Goal: Information Seeking & Learning: Learn about a topic

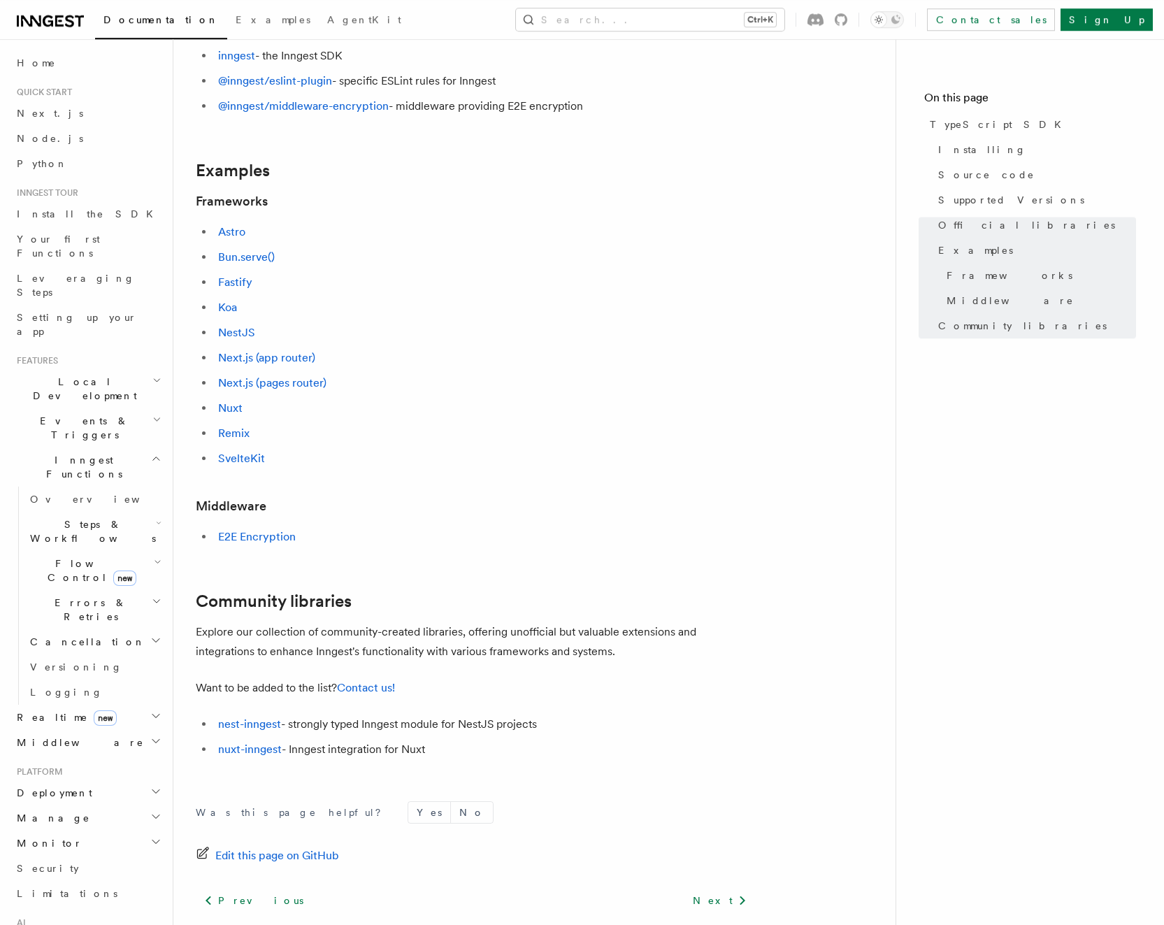
scroll to position [466, 0]
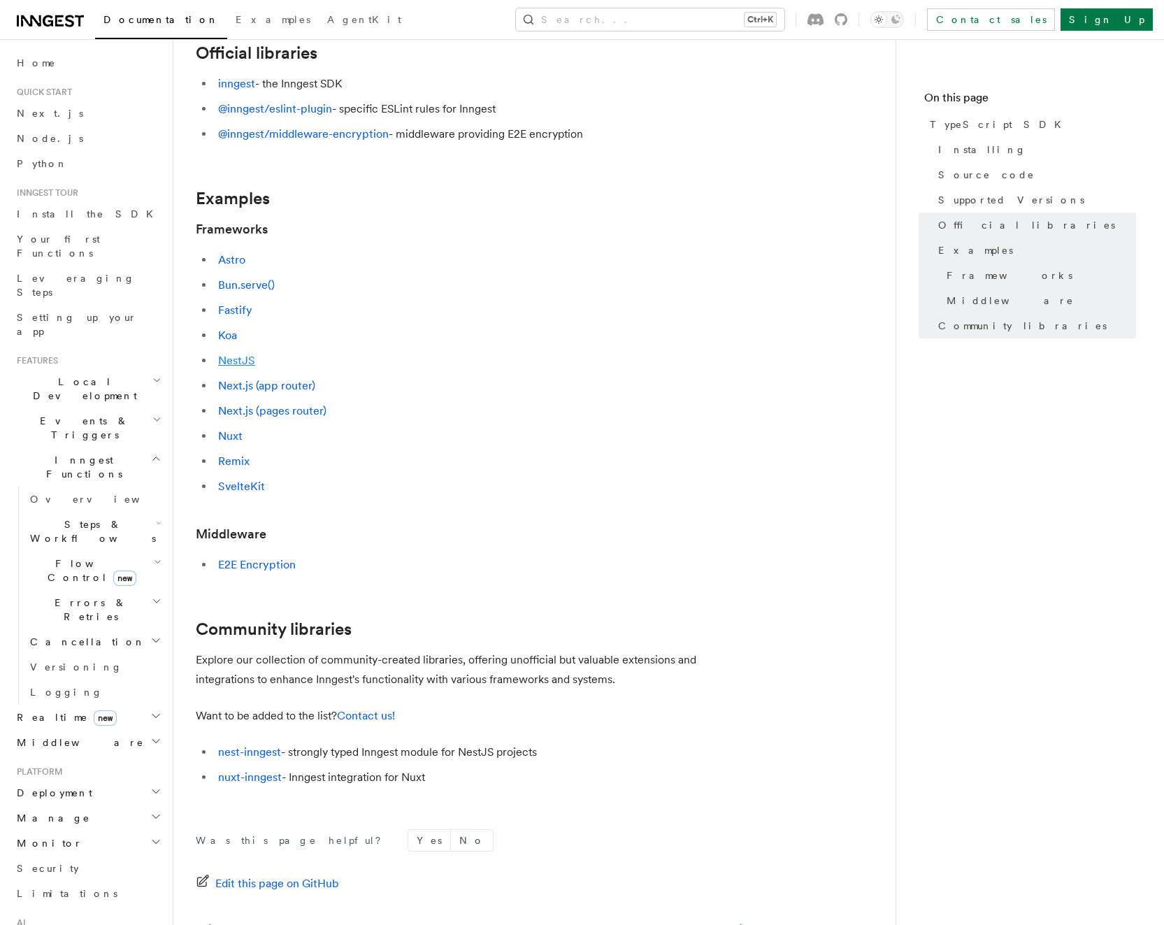
click at [226, 363] on link "NestJS" at bounding box center [236, 360] width 37 height 13
click at [288, 416] on link "Next.js (pages router)" at bounding box center [272, 410] width 108 height 13
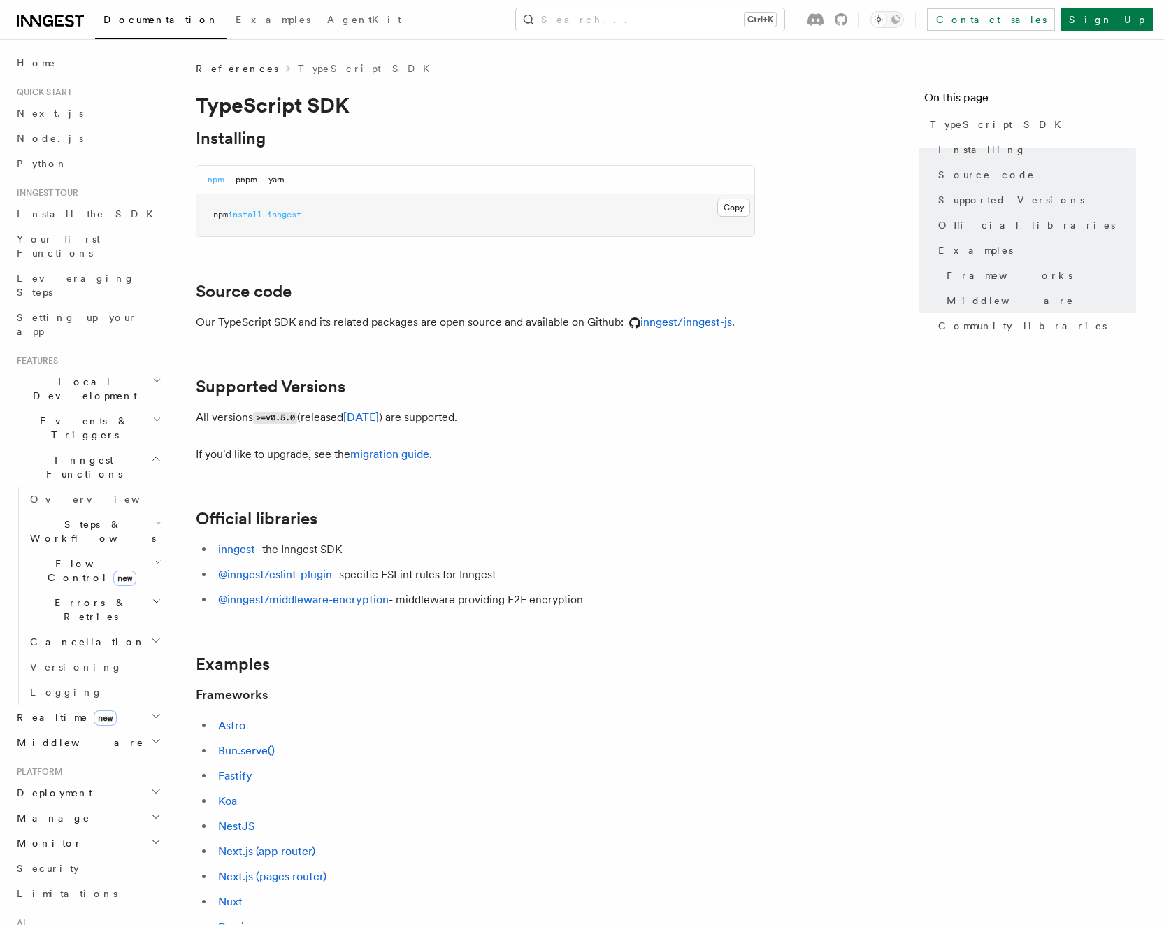
scroll to position [428, 0]
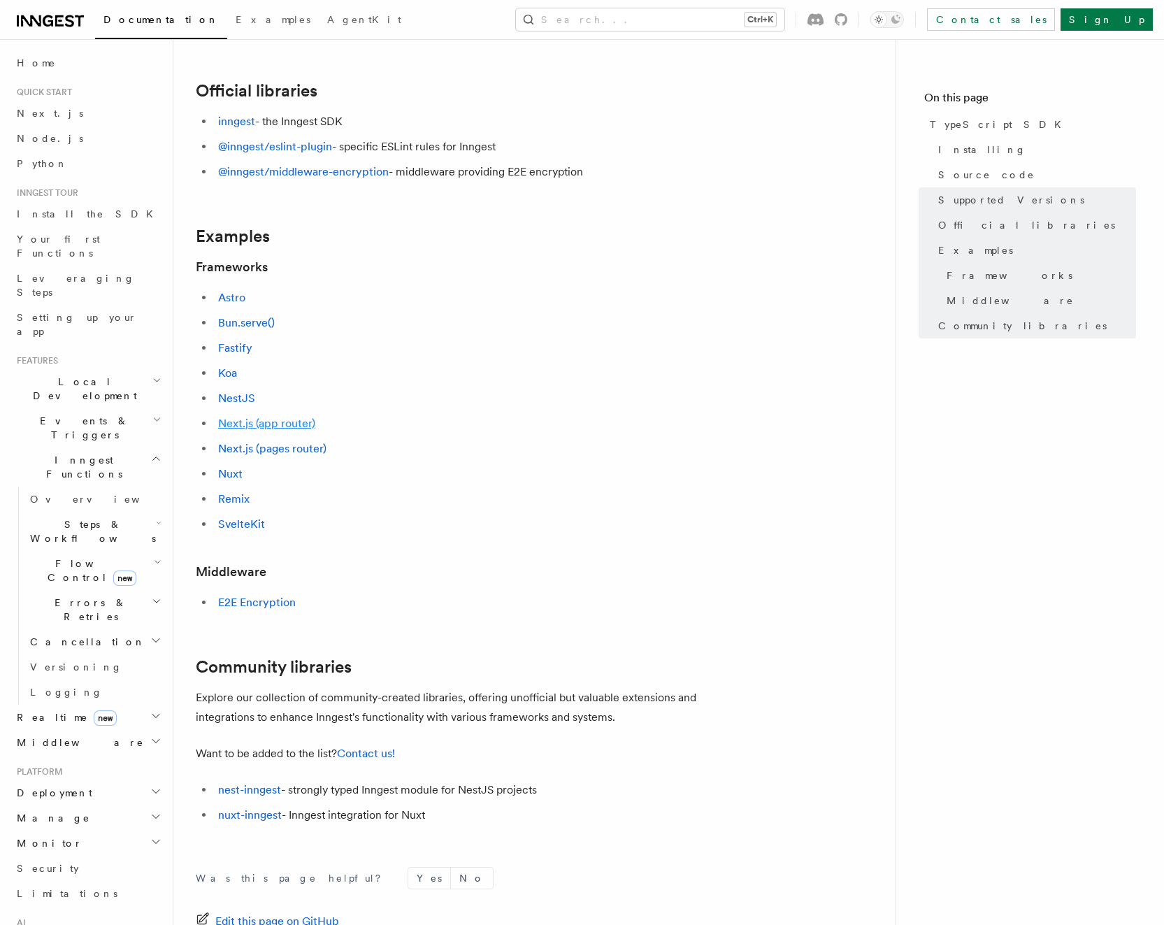
click at [236, 422] on link "Next.js (app router)" at bounding box center [266, 423] width 97 height 13
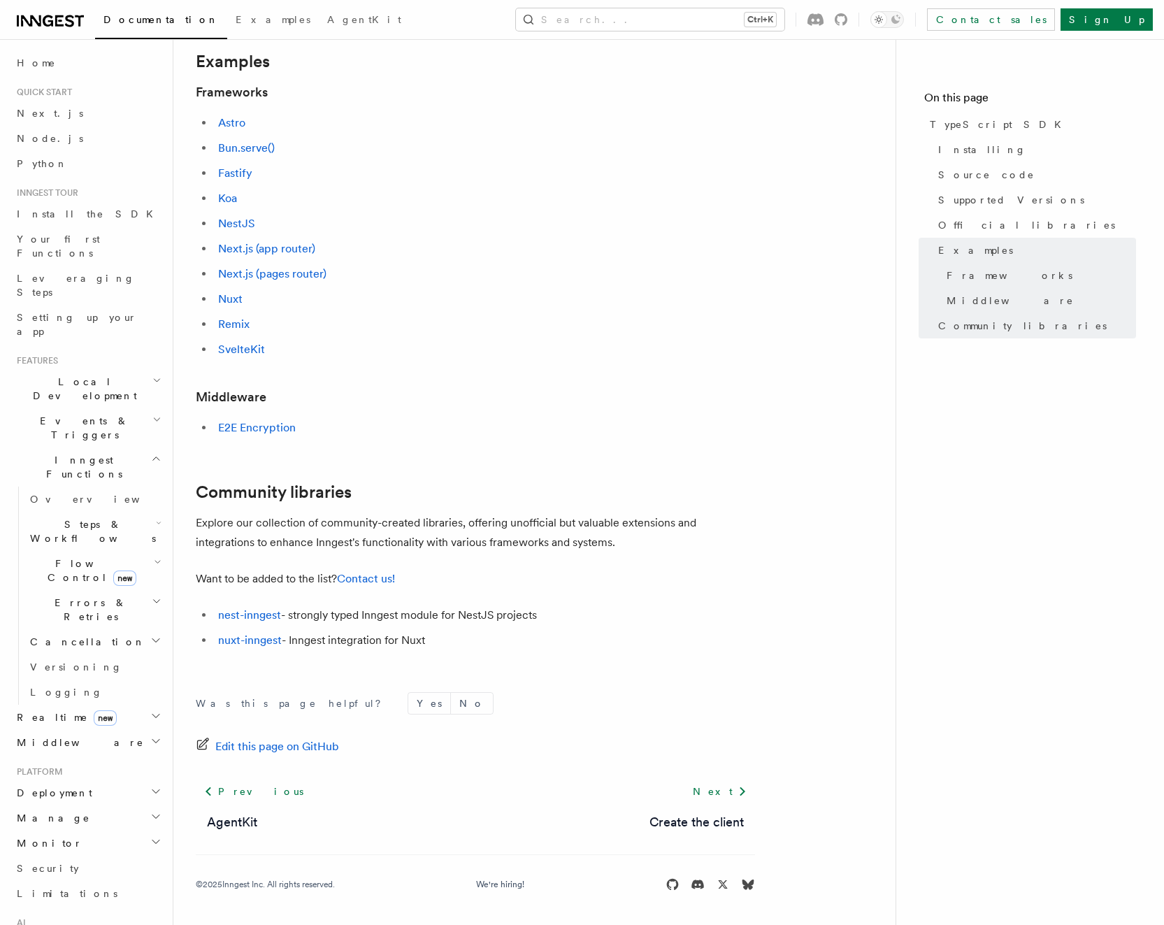
click at [69, 414] on span "Events & Triggers" at bounding box center [81, 428] width 141 height 28
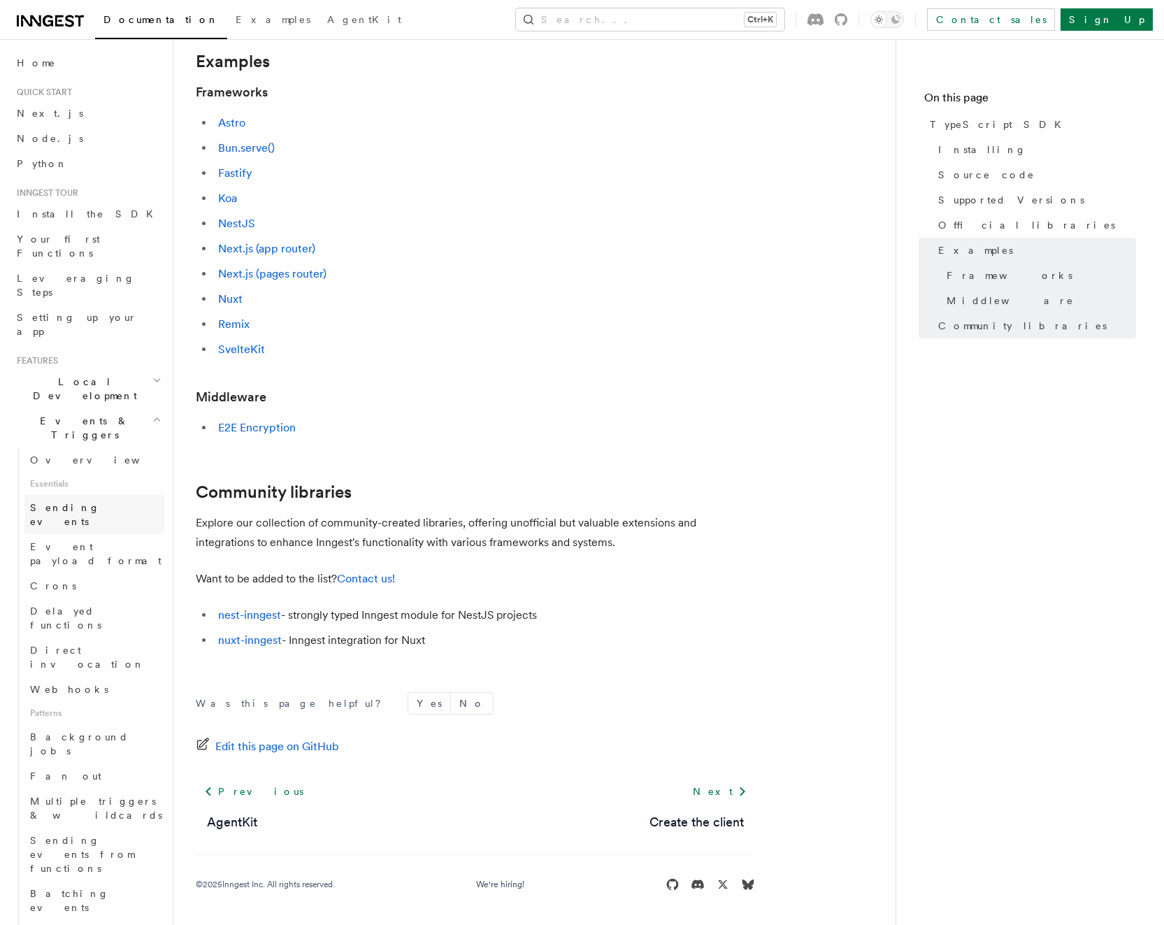
click at [52, 502] on span "Sending events" at bounding box center [65, 514] width 70 height 25
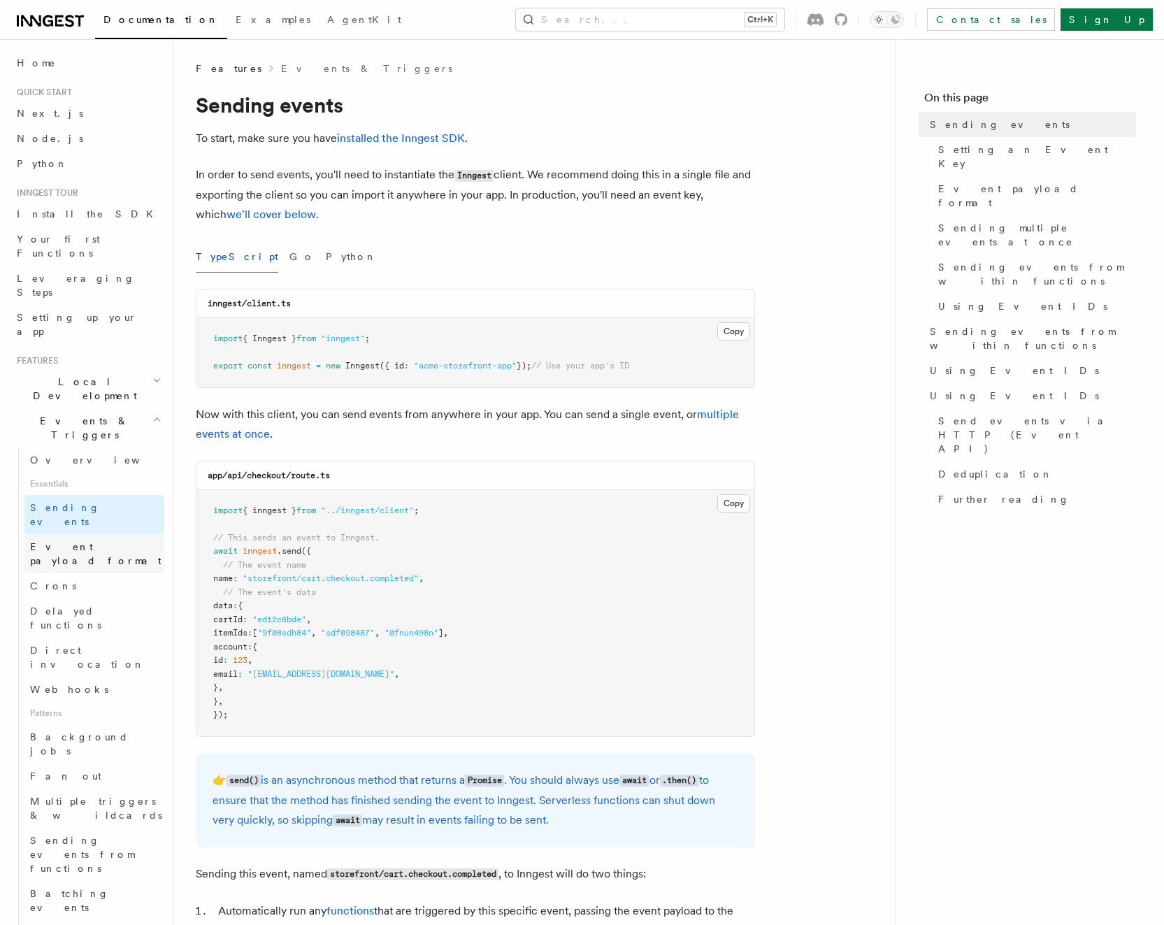
click at [73, 541] on span "Event payload format" at bounding box center [95, 553] width 131 height 25
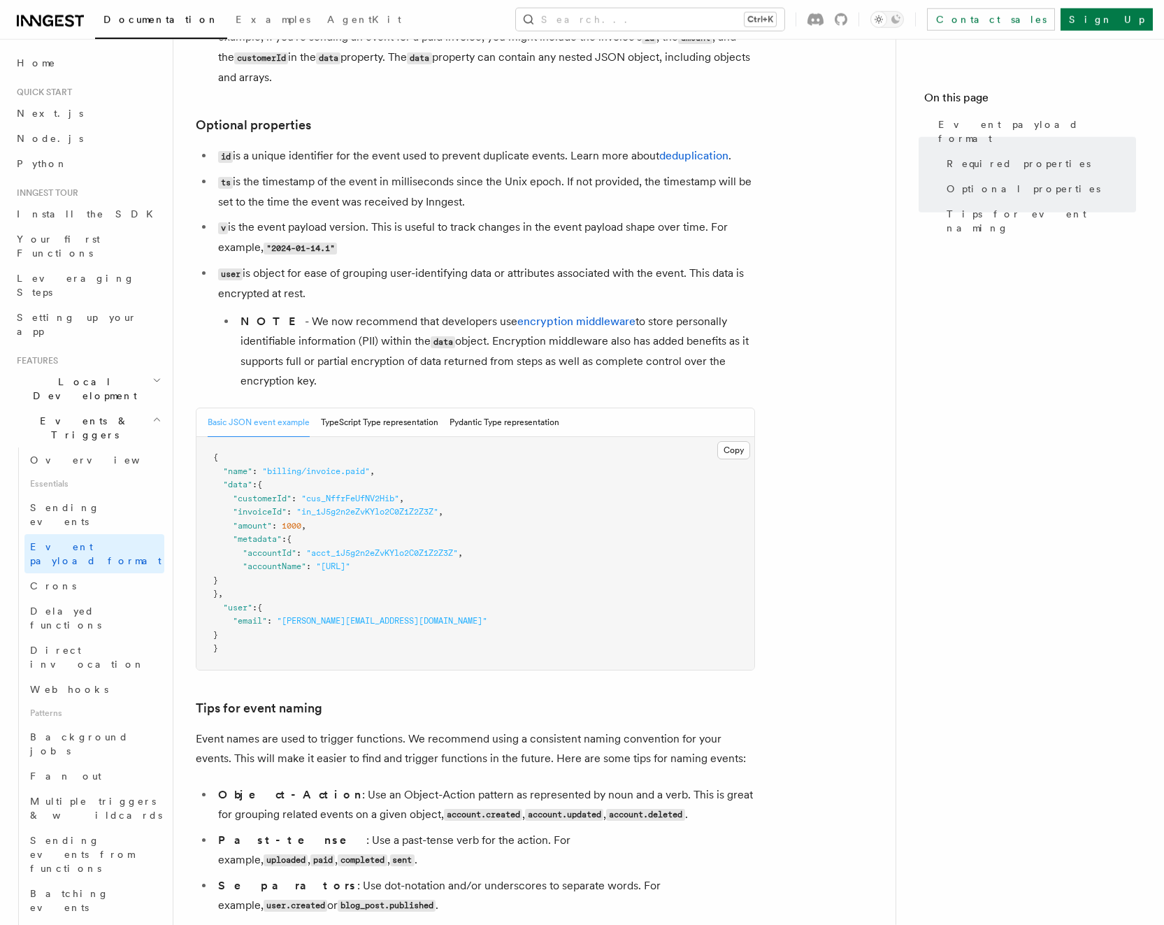
scroll to position [285, 0]
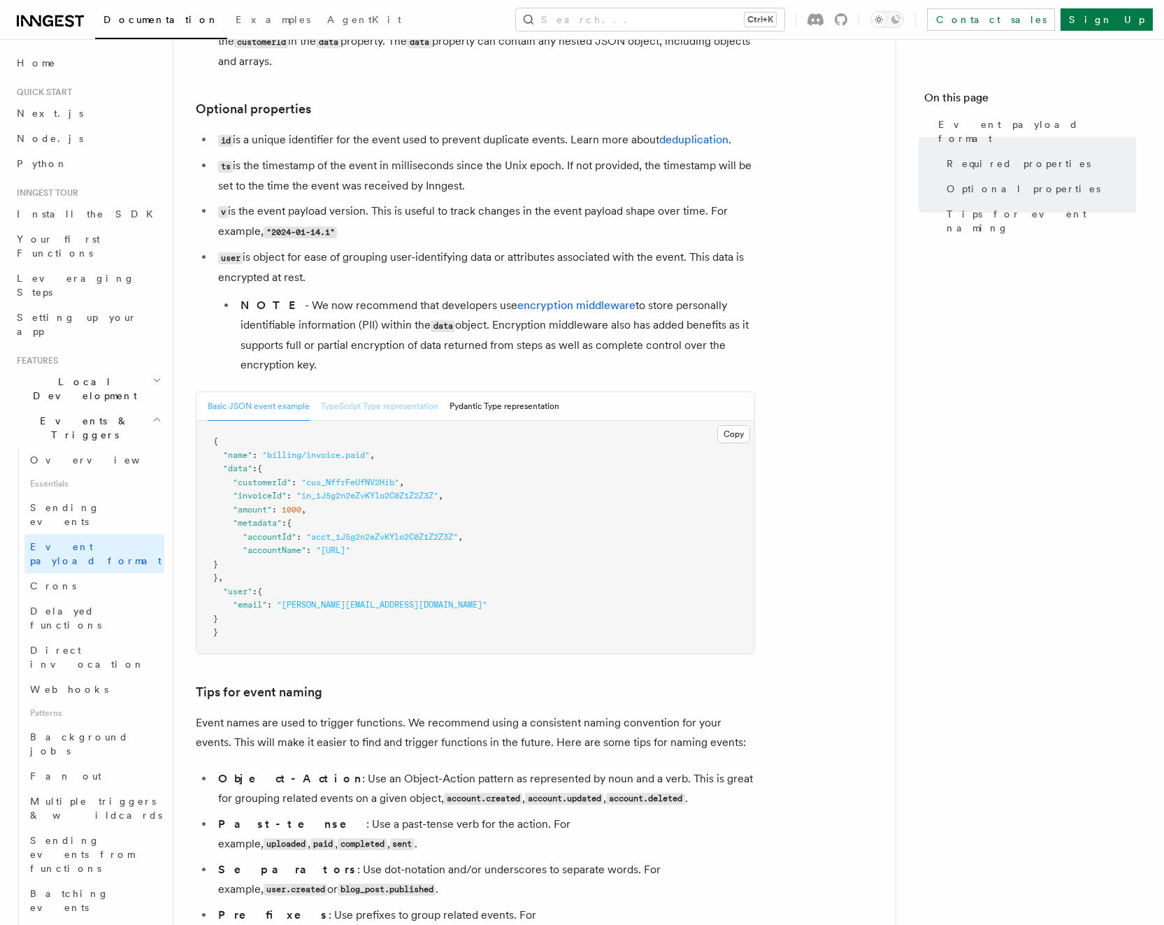
click at [404, 411] on button "TypeScript Type representation" at bounding box center [379, 406] width 117 height 29
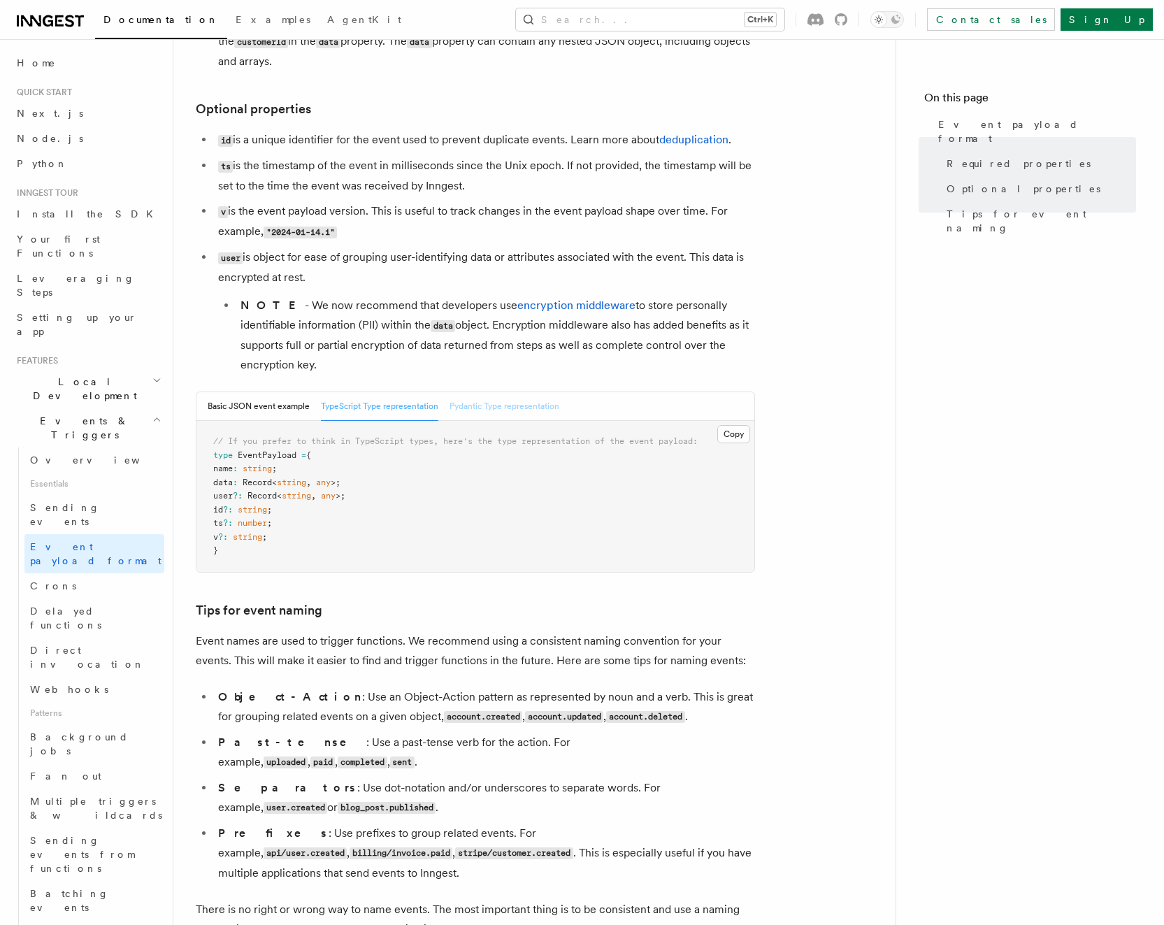
click at [534, 417] on button "Pydantic Type representation" at bounding box center [505, 406] width 110 height 29
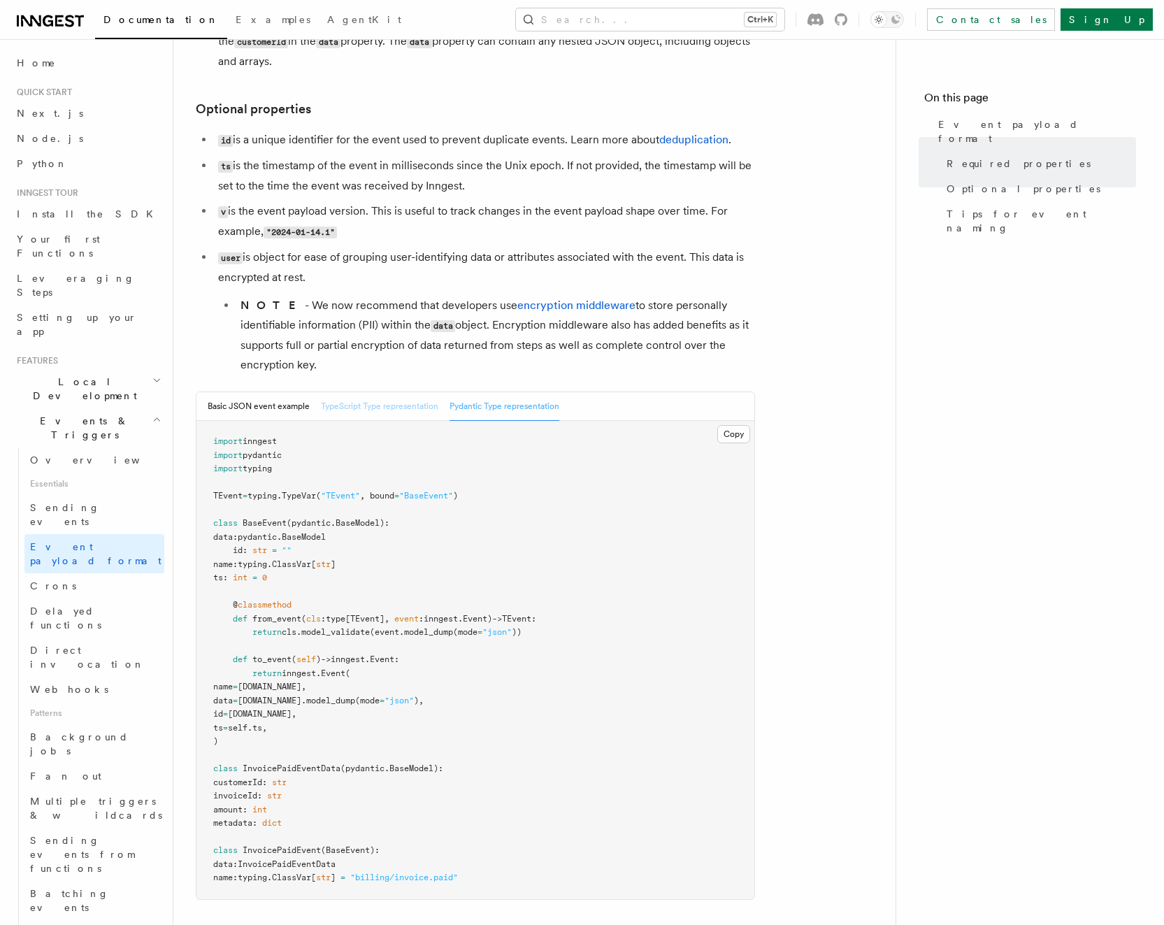
click at [348, 416] on button "TypeScript Type representation" at bounding box center [379, 406] width 117 height 29
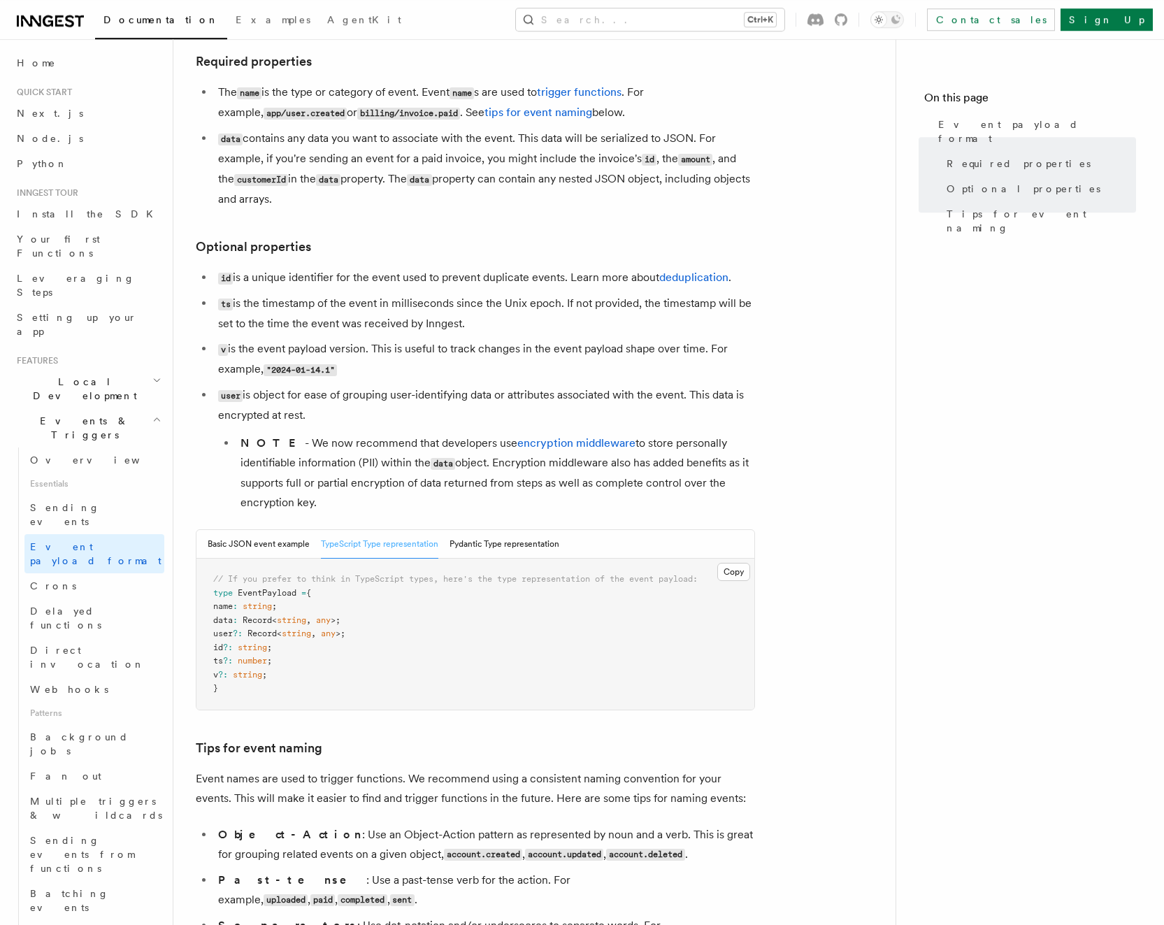
scroll to position [141, 0]
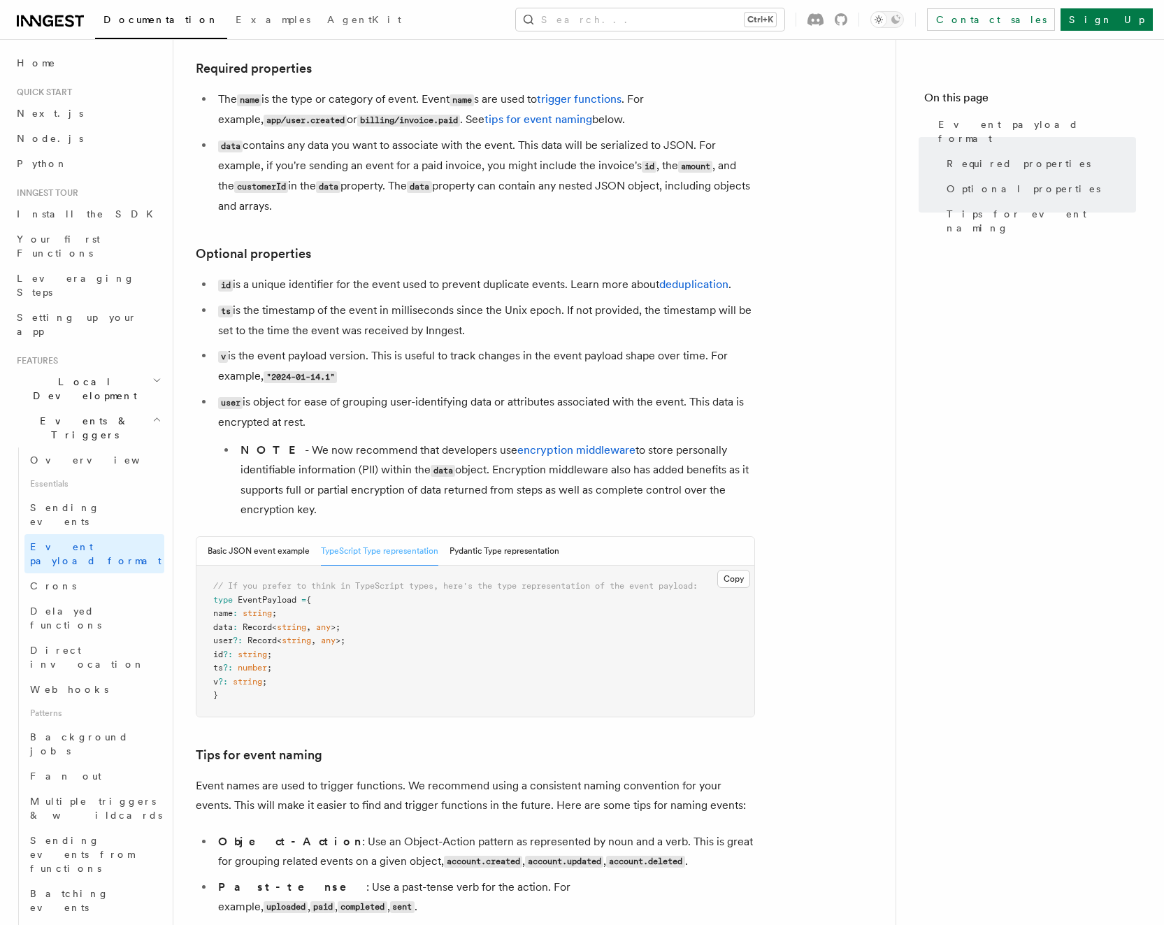
click at [373, 480] on li "NOTE - We now recommend that developers use encryption middleware to store pers…" at bounding box center [495, 480] width 519 height 79
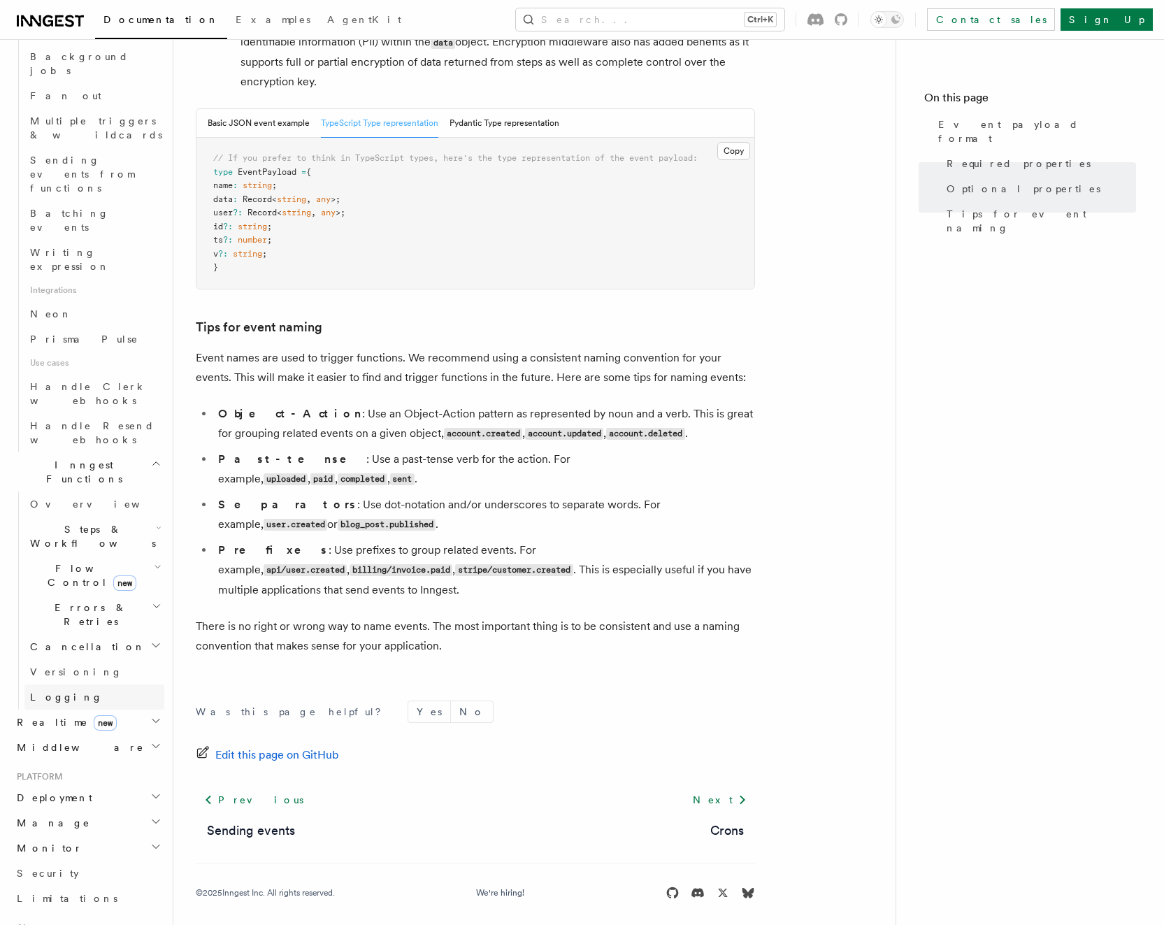
scroll to position [711, 0]
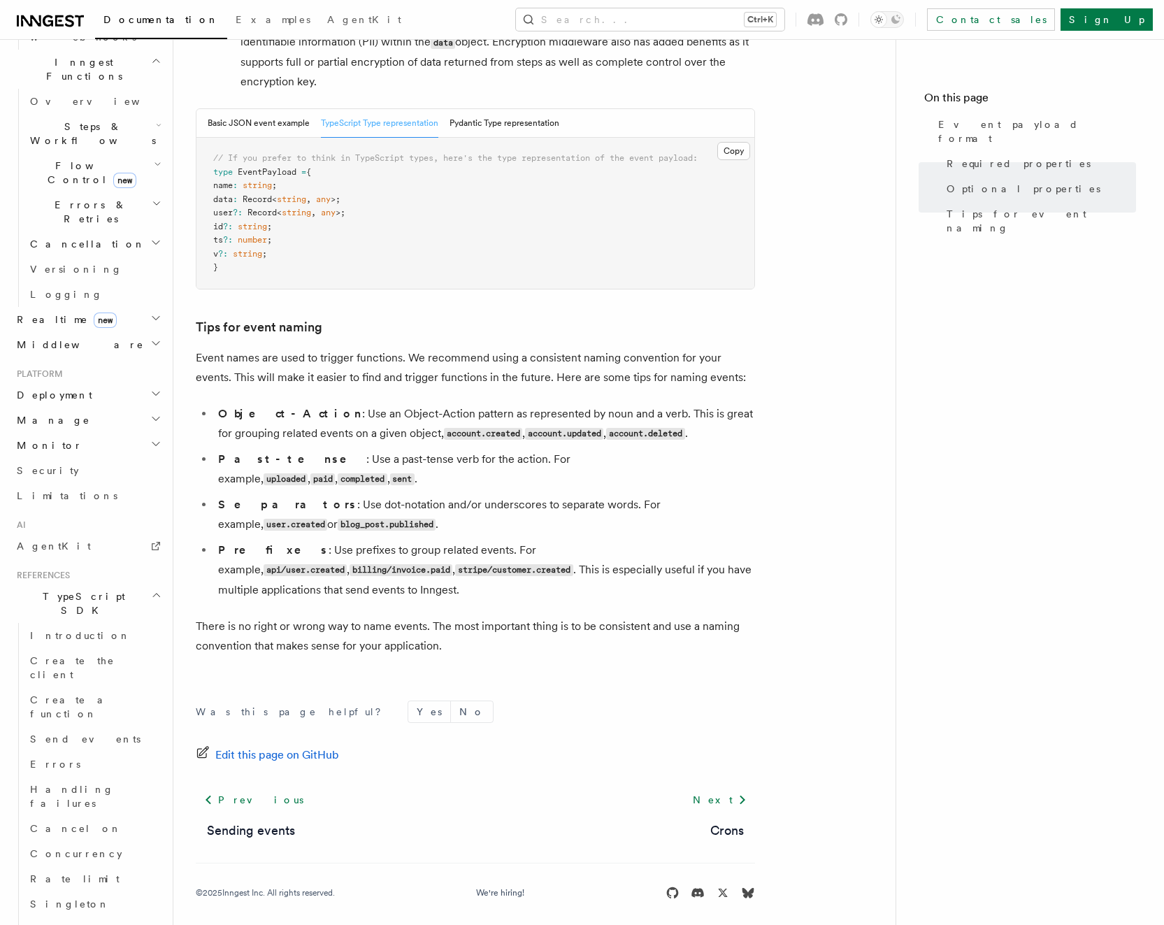
scroll to position [1110, 0]
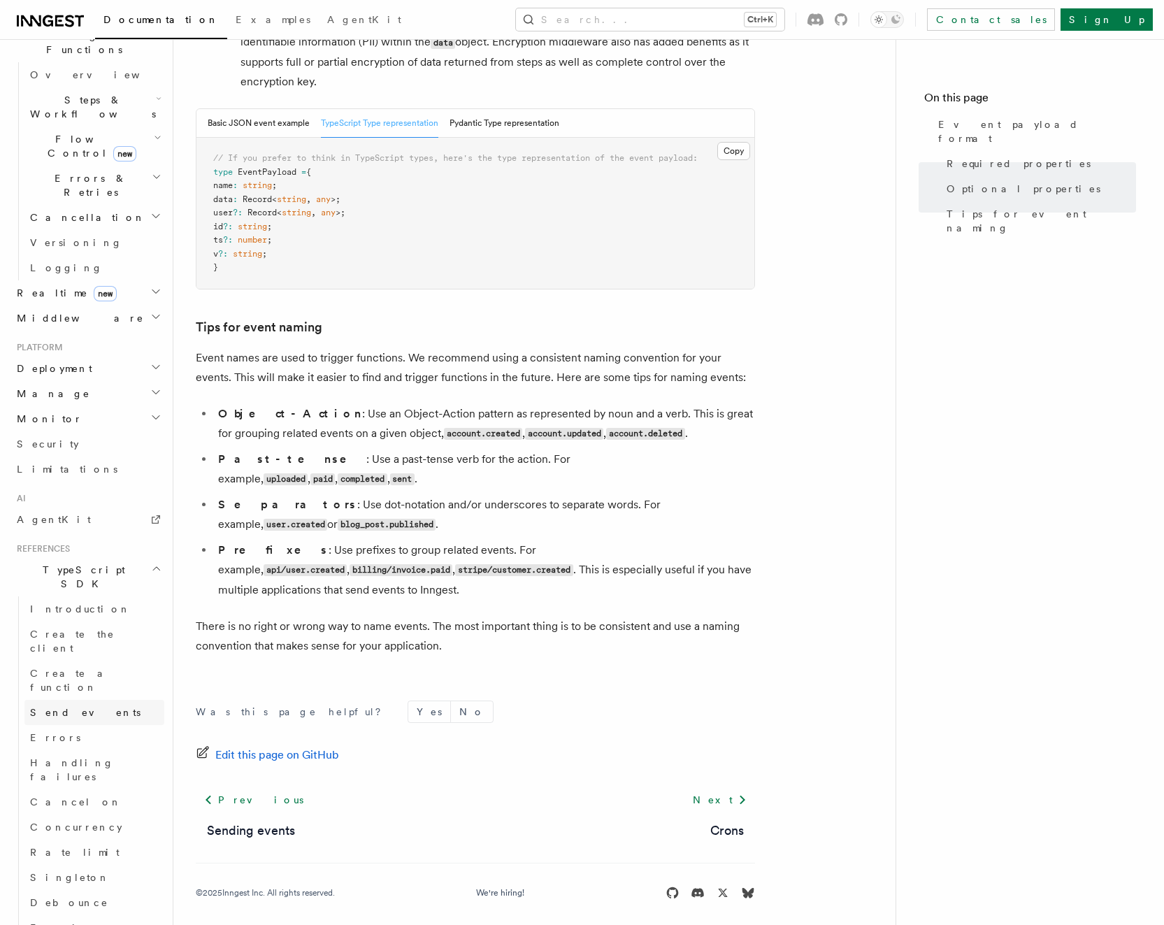
click at [69, 706] on span "Send events" at bounding box center [85, 713] width 111 height 14
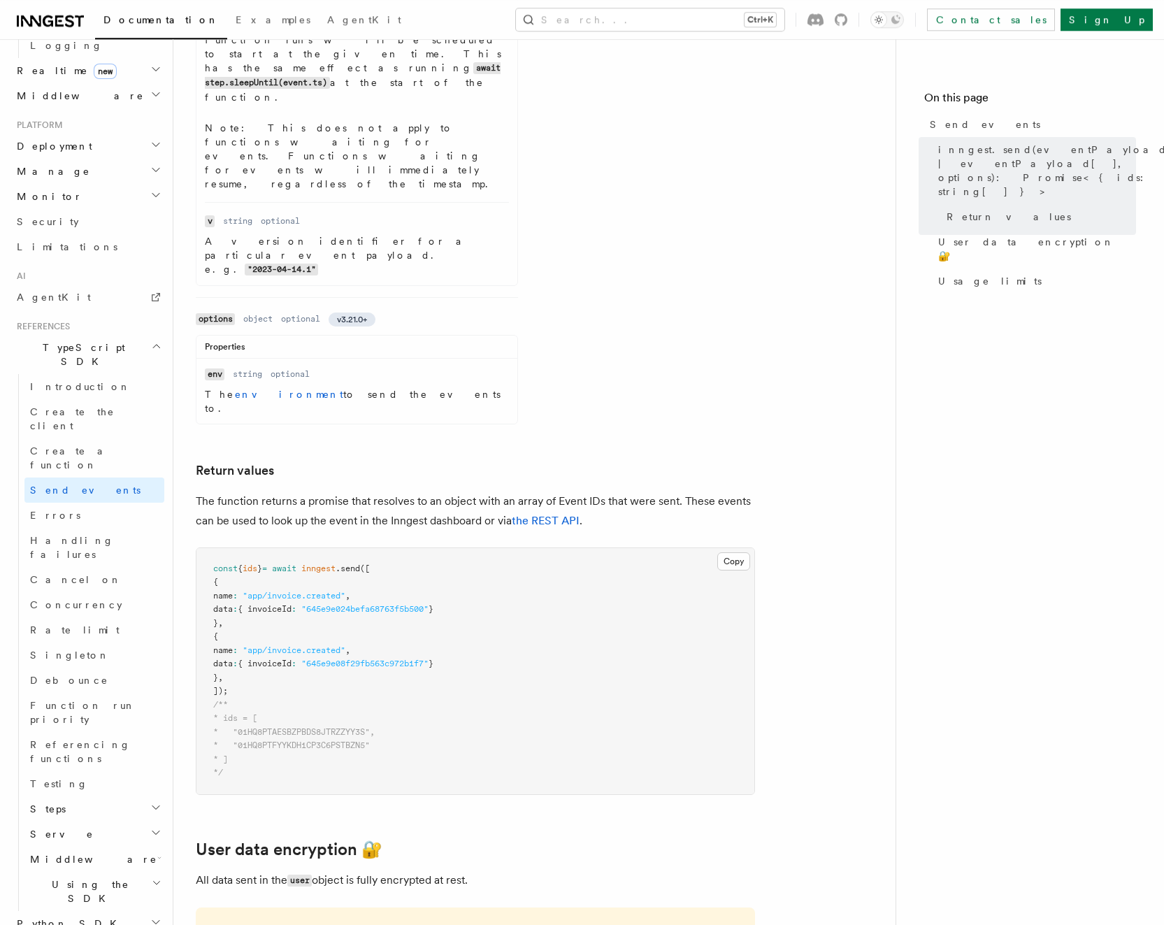
scroll to position [1284, 0]
click at [127, 872] on h2 "Using the SDK" at bounding box center [94, 891] width 140 height 39
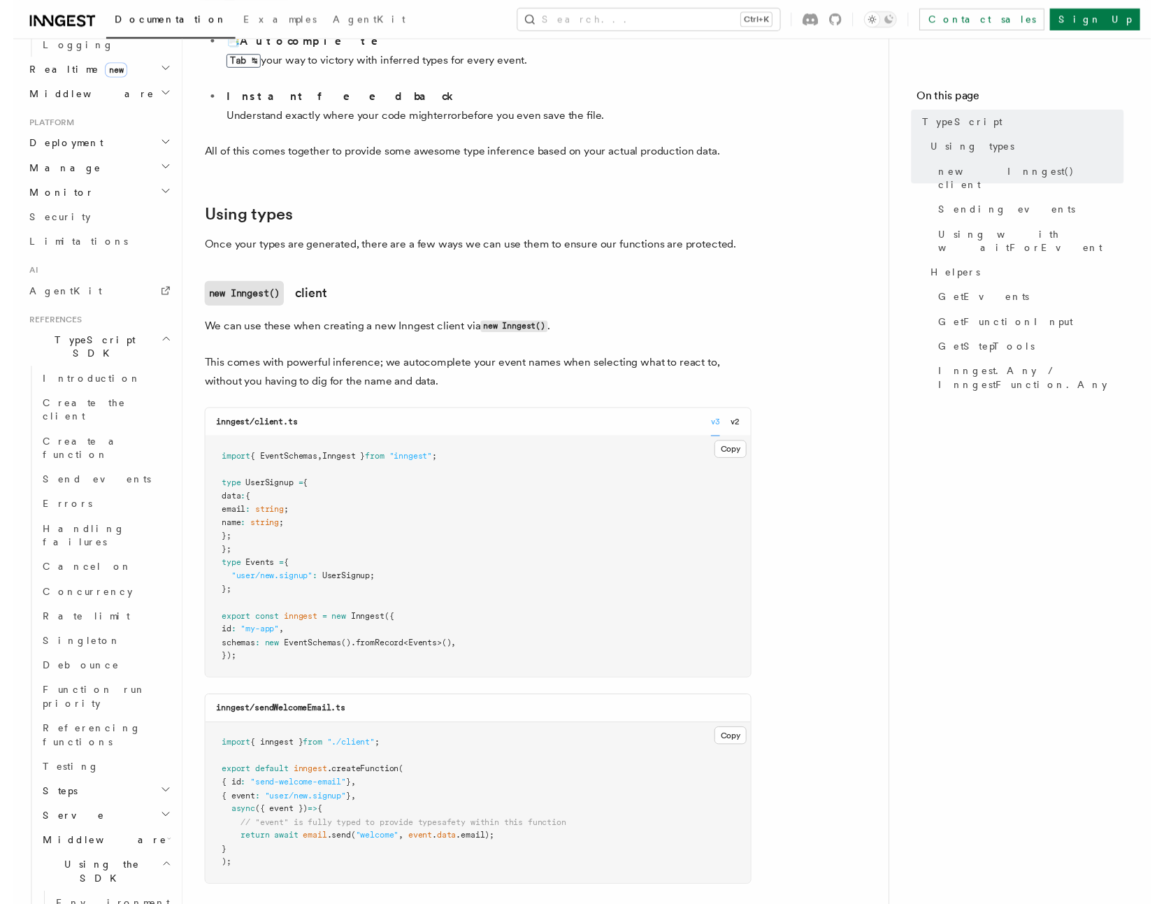
scroll to position [428, 0]
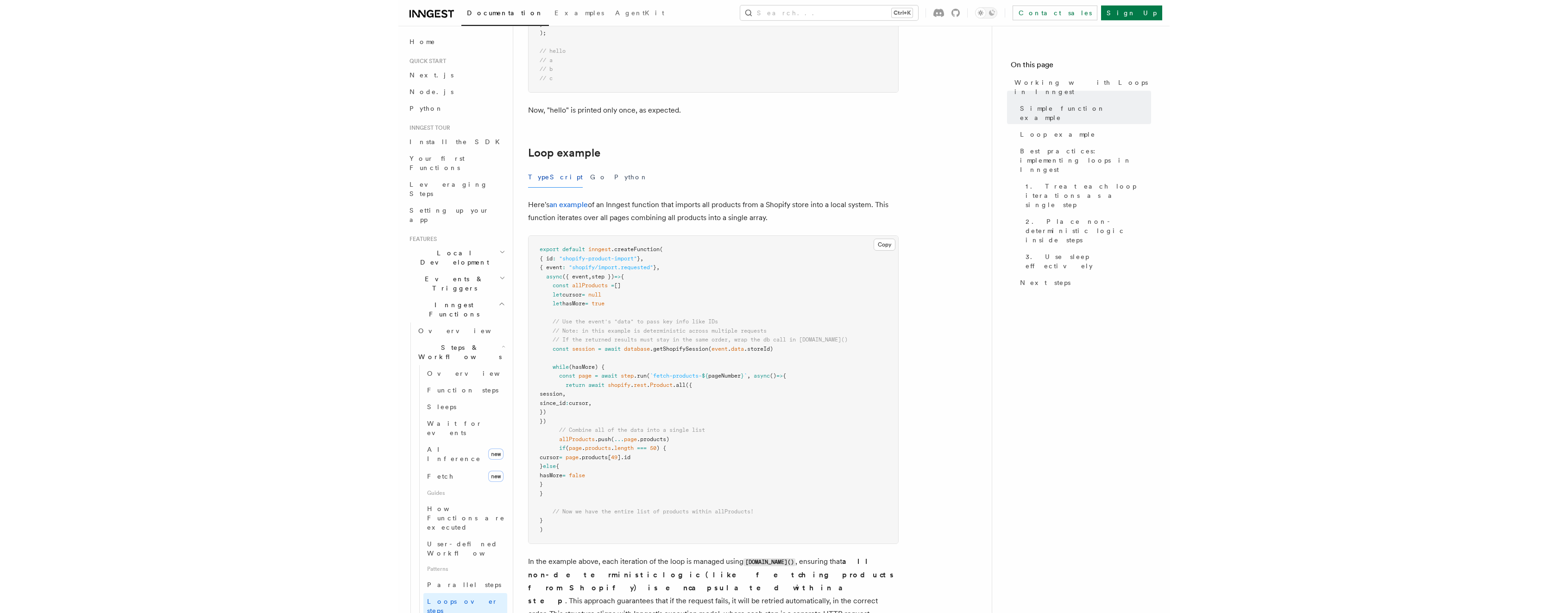
scroll to position [756, 0]
